Goal: Transaction & Acquisition: Purchase product/service

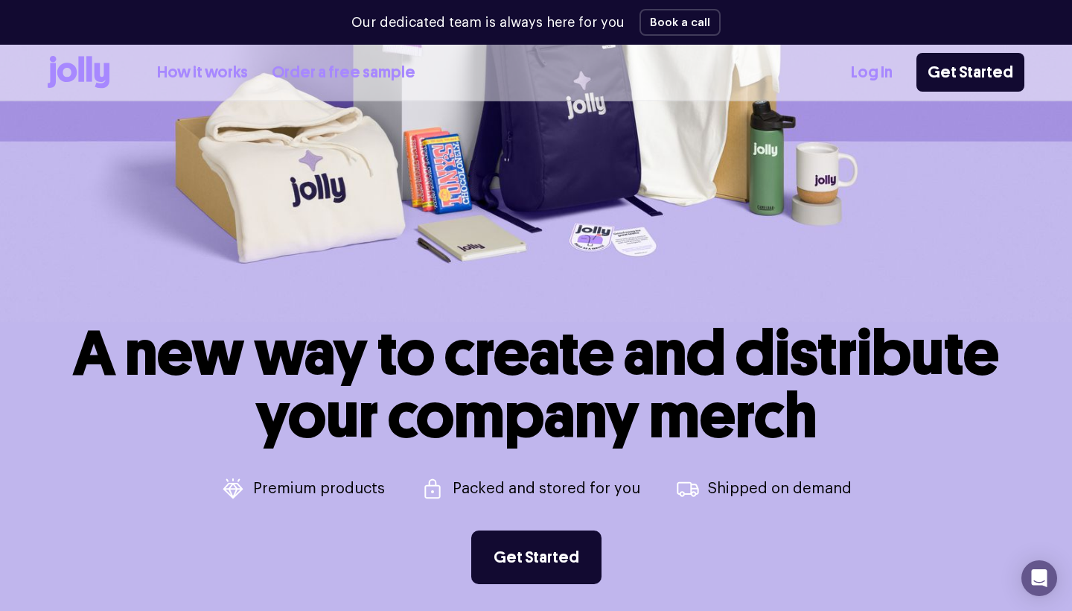
scroll to position [468, 0]
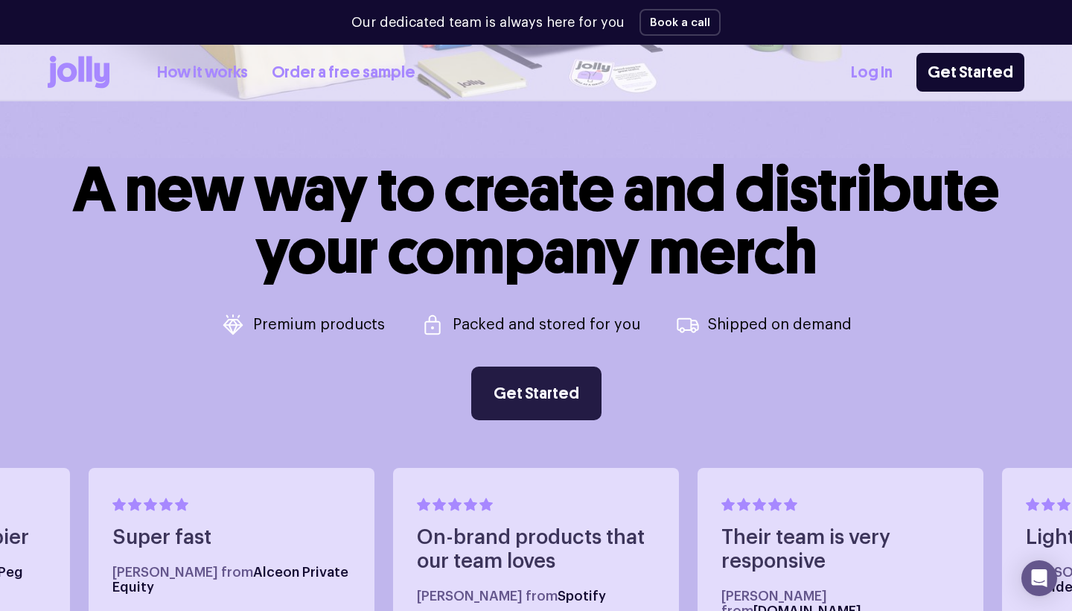
click at [548, 392] on link "Get Started" at bounding box center [536, 393] width 130 height 54
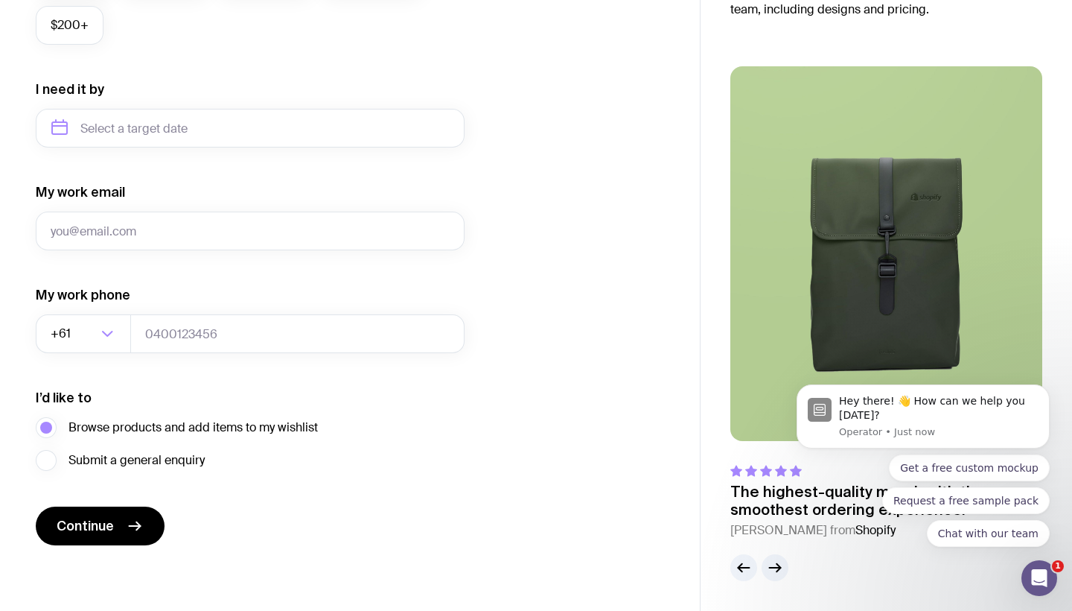
scroll to position [655, 0]
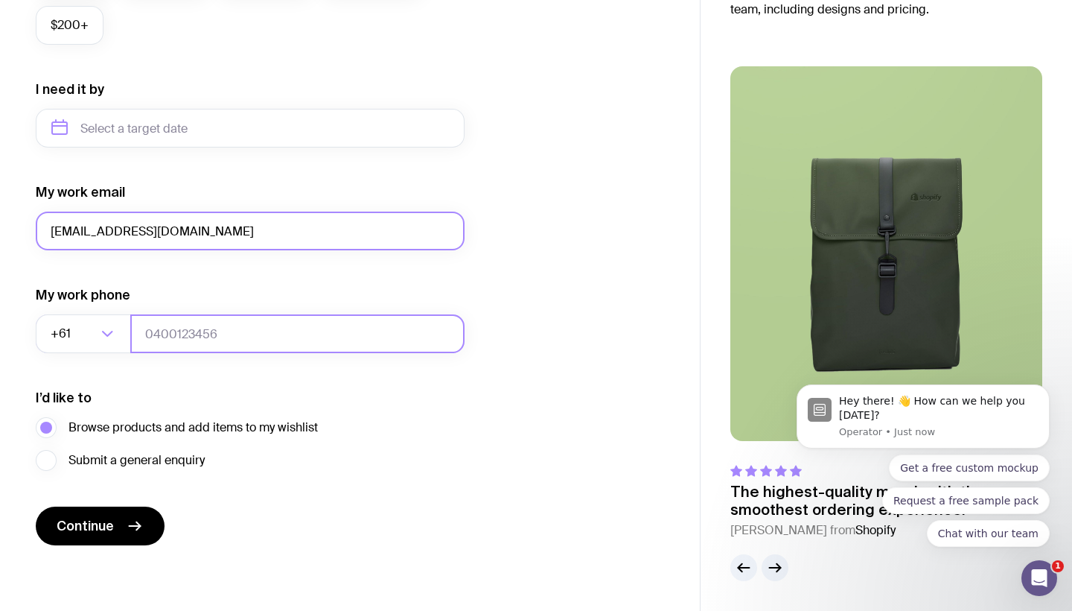
type input "[EMAIL_ADDRESS][DOMAIN_NAME]"
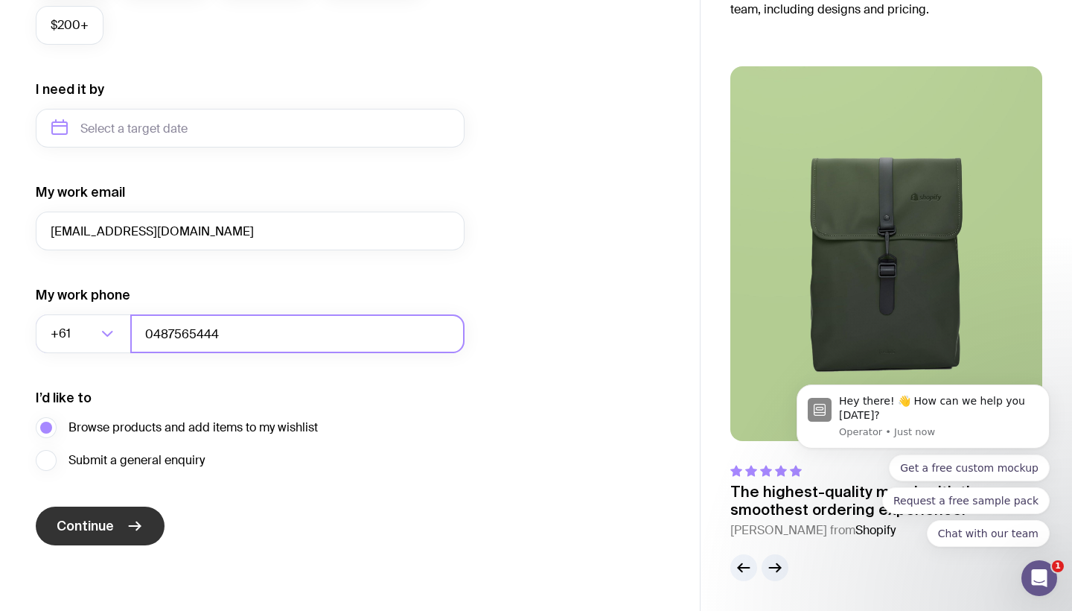
type input "0487565444"
click at [126, 521] on icon "submit" at bounding box center [135, 526] width 18 height 18
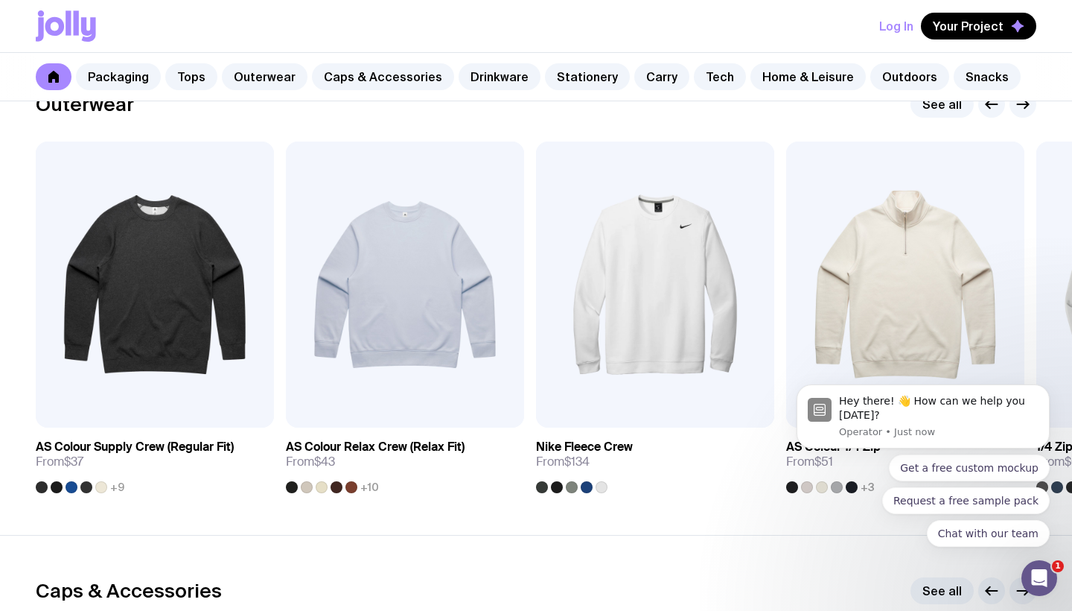
scroll to position [1192, 0]
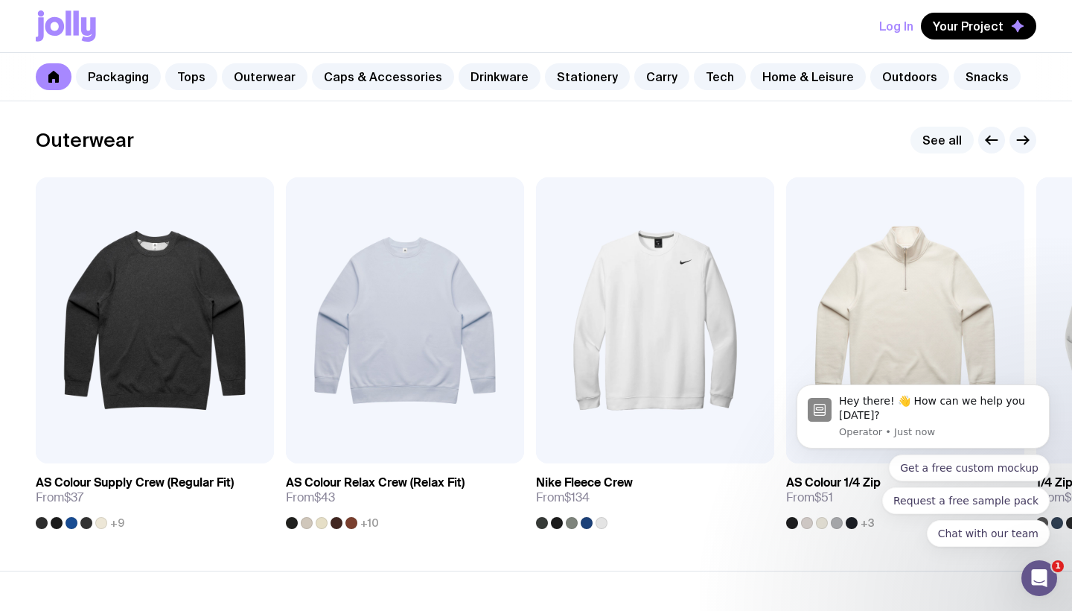
click at [930, 141] on link "See all" at bounding box center [942, 140] width 63 height 27
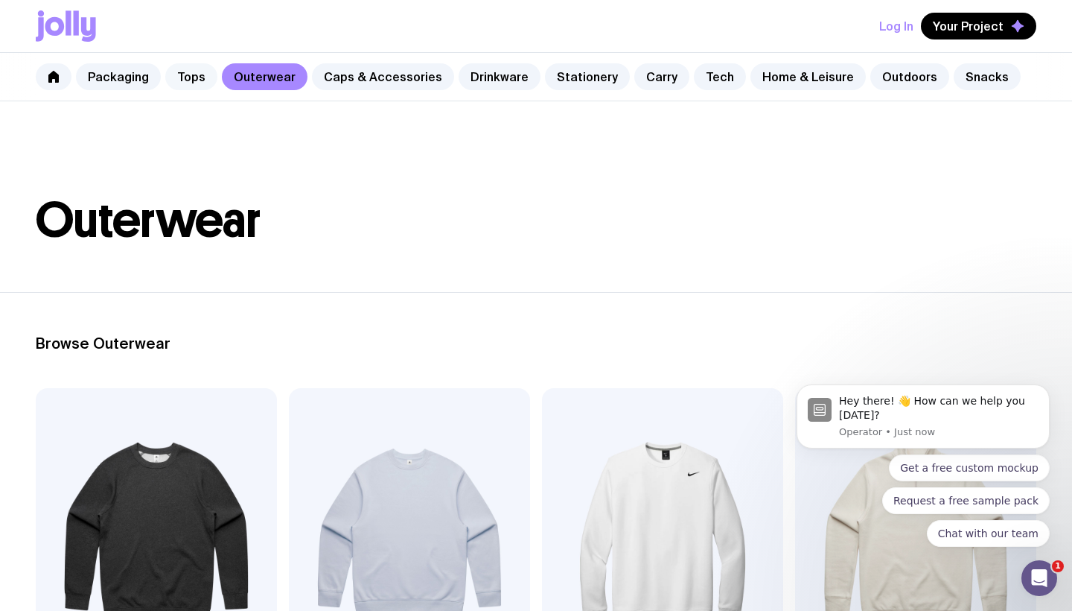
click at [190, 71] on link "Tops" at bounding box center [191, 76] width 52 height 27
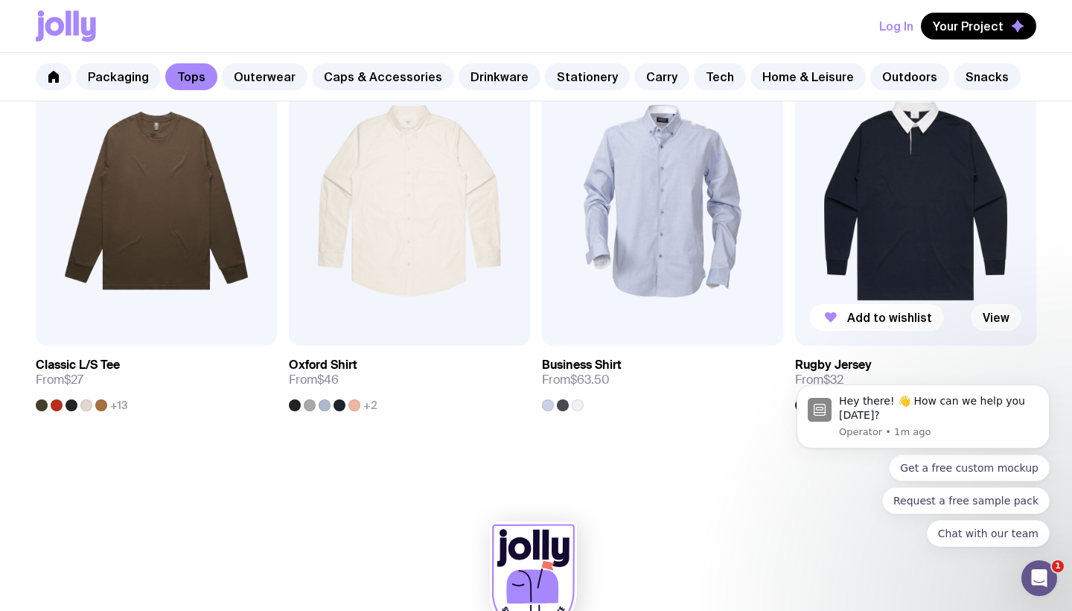
scroll to position [1512, 0]
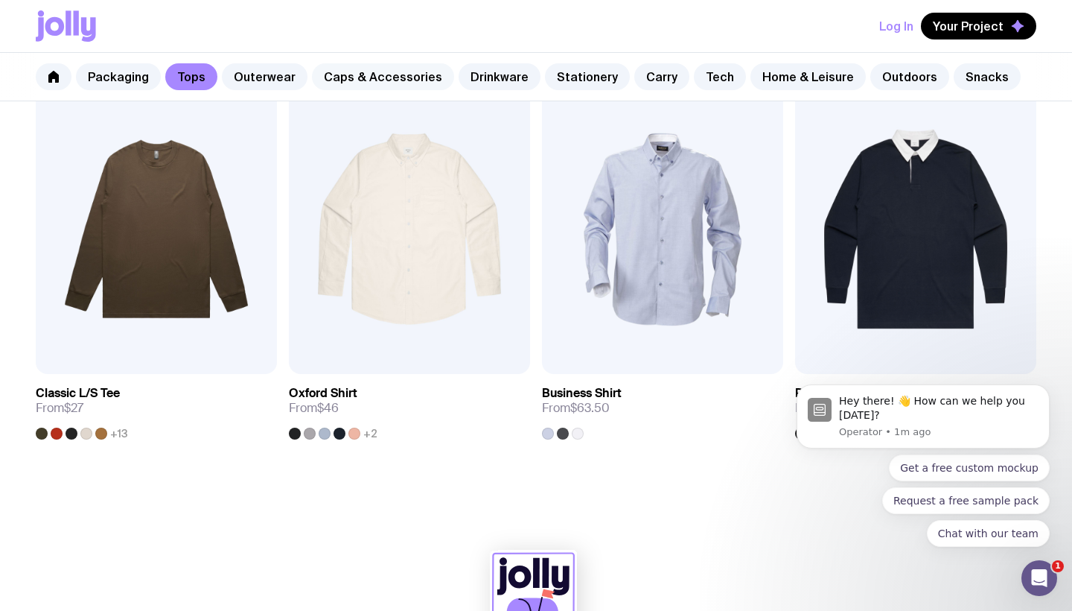
click at [374, 71] on link "Caps & Accessories" at bounding box center [383, 76] width 142 height 27
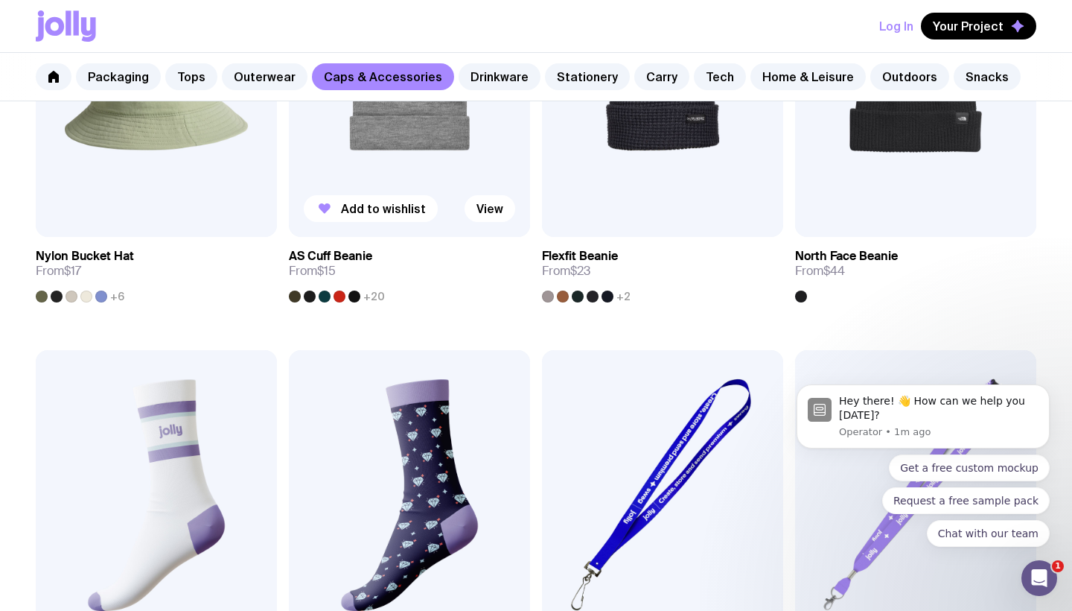
scroll to position [1655, 0]
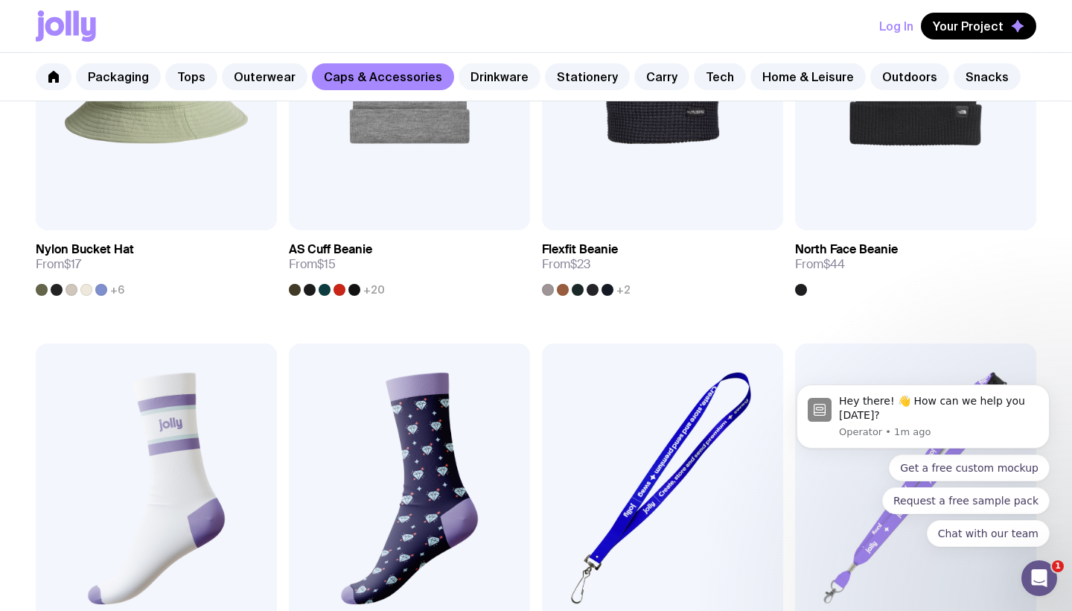
click at [483, 73] on link "Drinkware" at bounding box center [500, 76] width 82 height 27
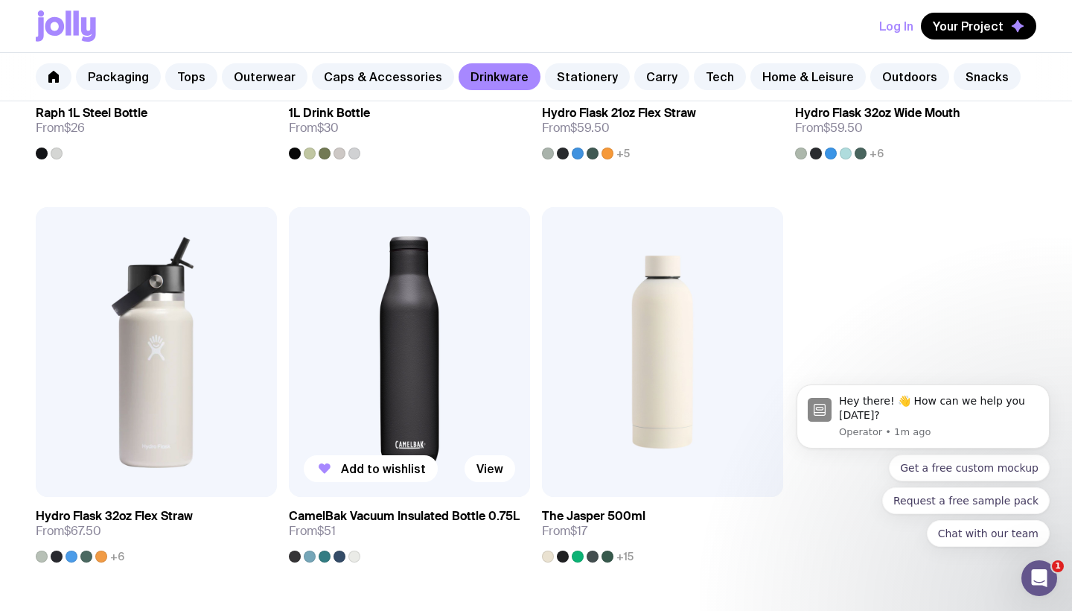
scroll to position [2202, 0]
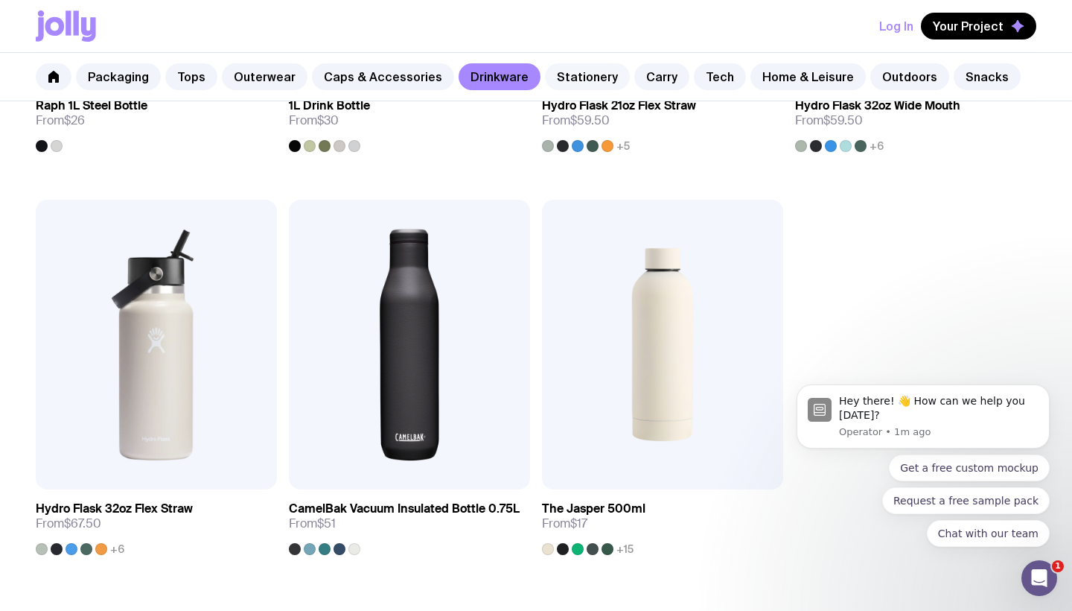
click at [574, 79] on link "Stationery" at bounding box center [587, 76] width 85 height 27
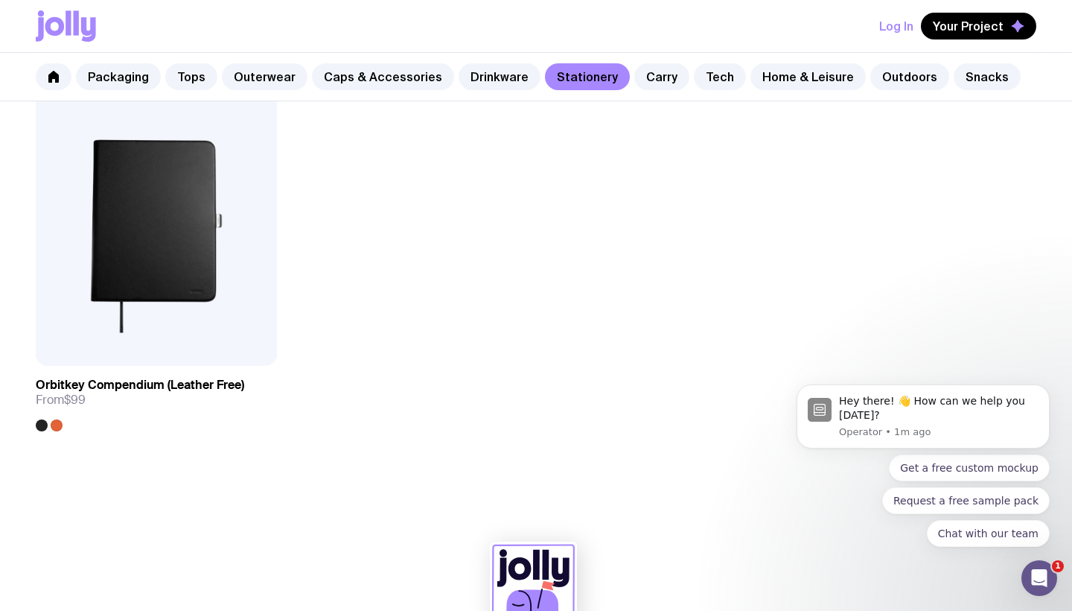
scroll to position [2729, 0]
